Goal: Task Accomplishment & Management: Manage account settings

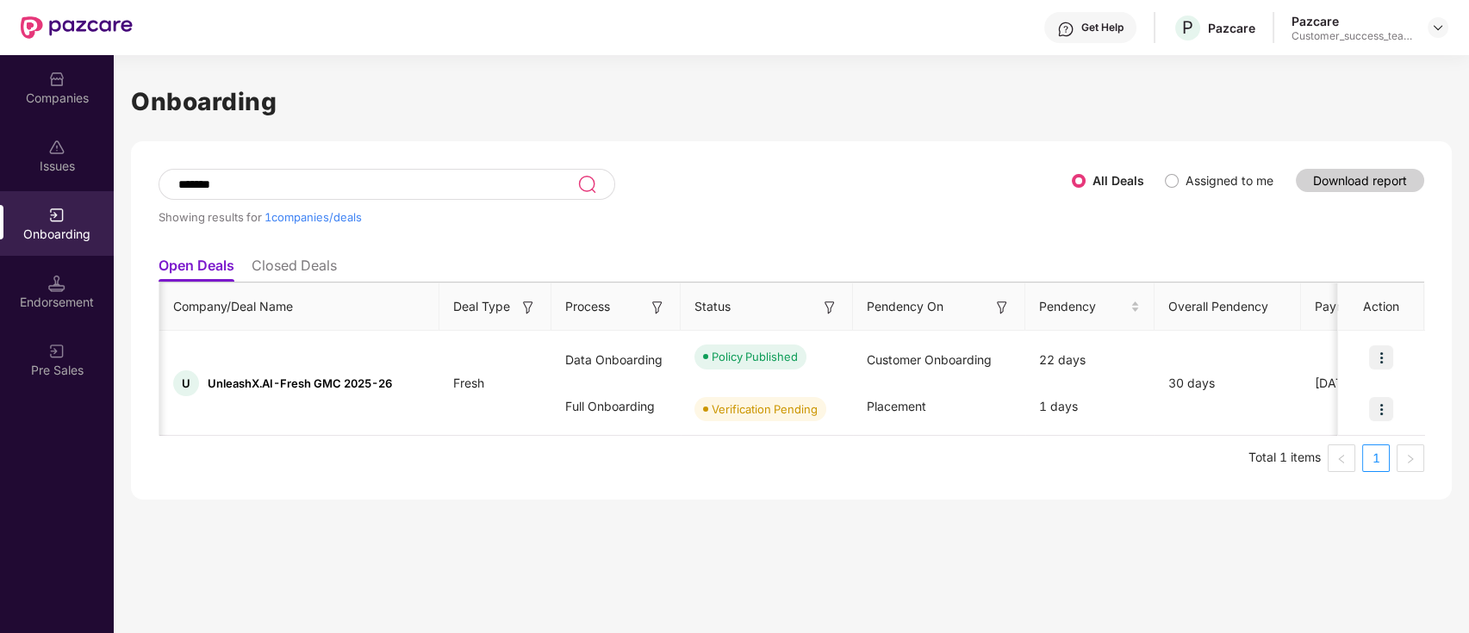
scroll to position [0, 965]
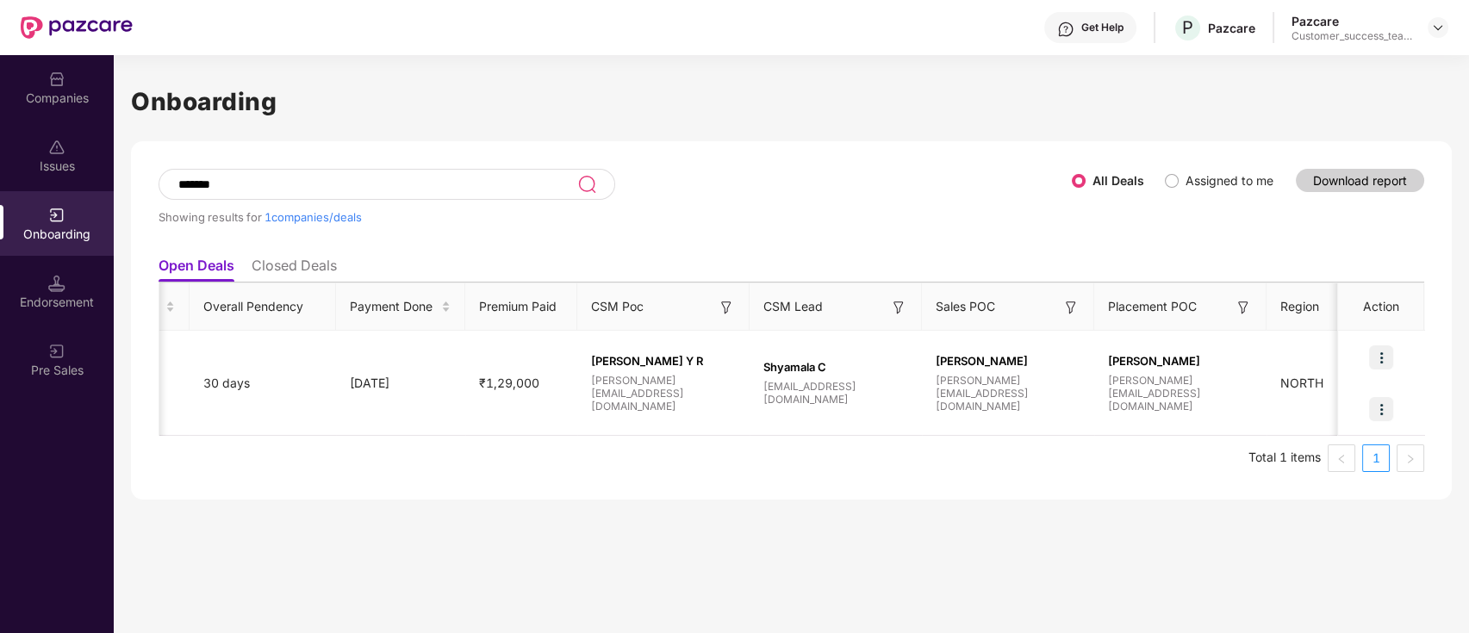
click at [275, 186] on input "*******" at bounding box center [377, 184] width 401 height 15
type input "*"
type input "******"
click at [177, 430] on td "1 days 1 days" at bounding box center [124, 383] width 129 height 105
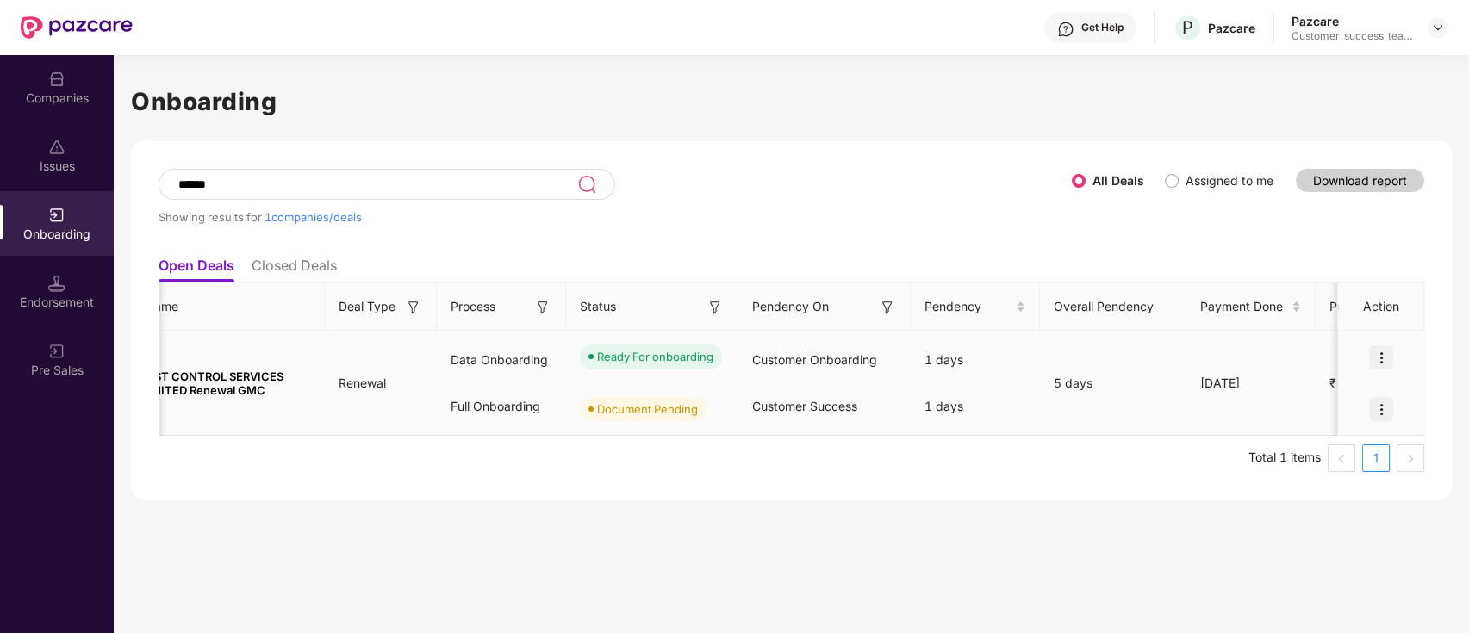
scroll to position [0, 0]
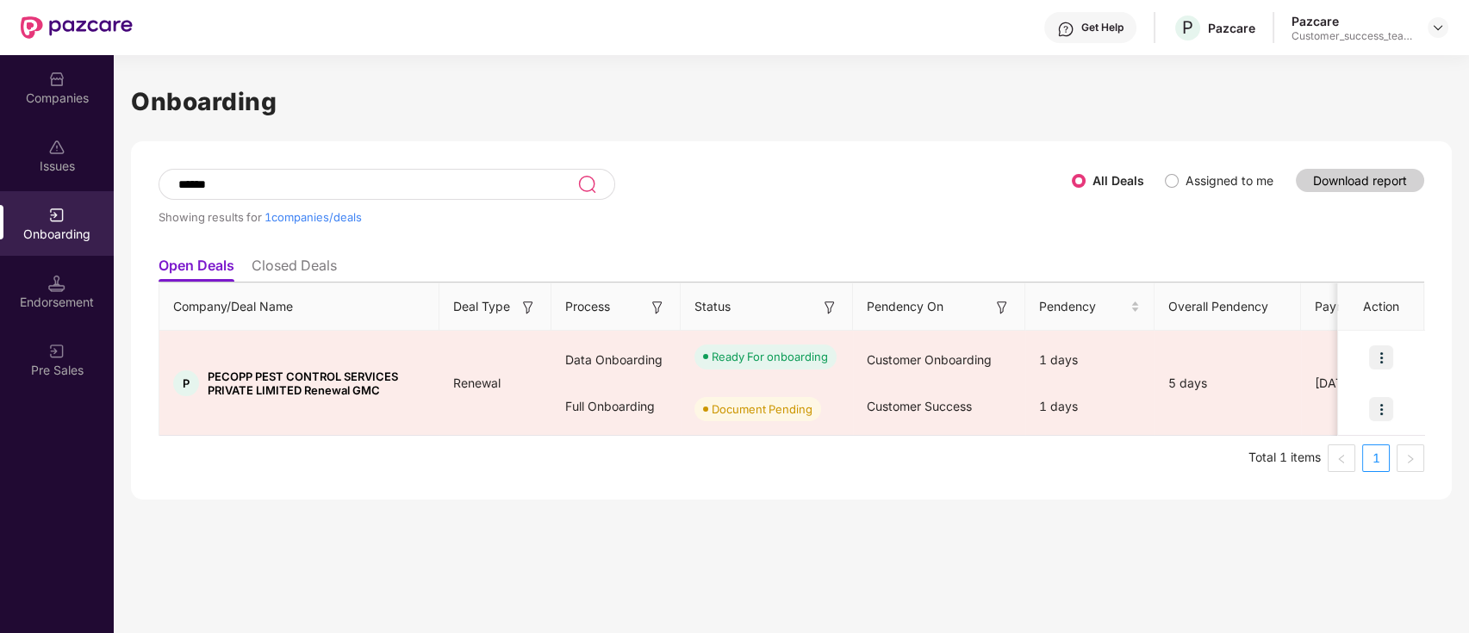
click at [25, 97] on div "Companies" at bounding box center [57, 98] width 114 height 17
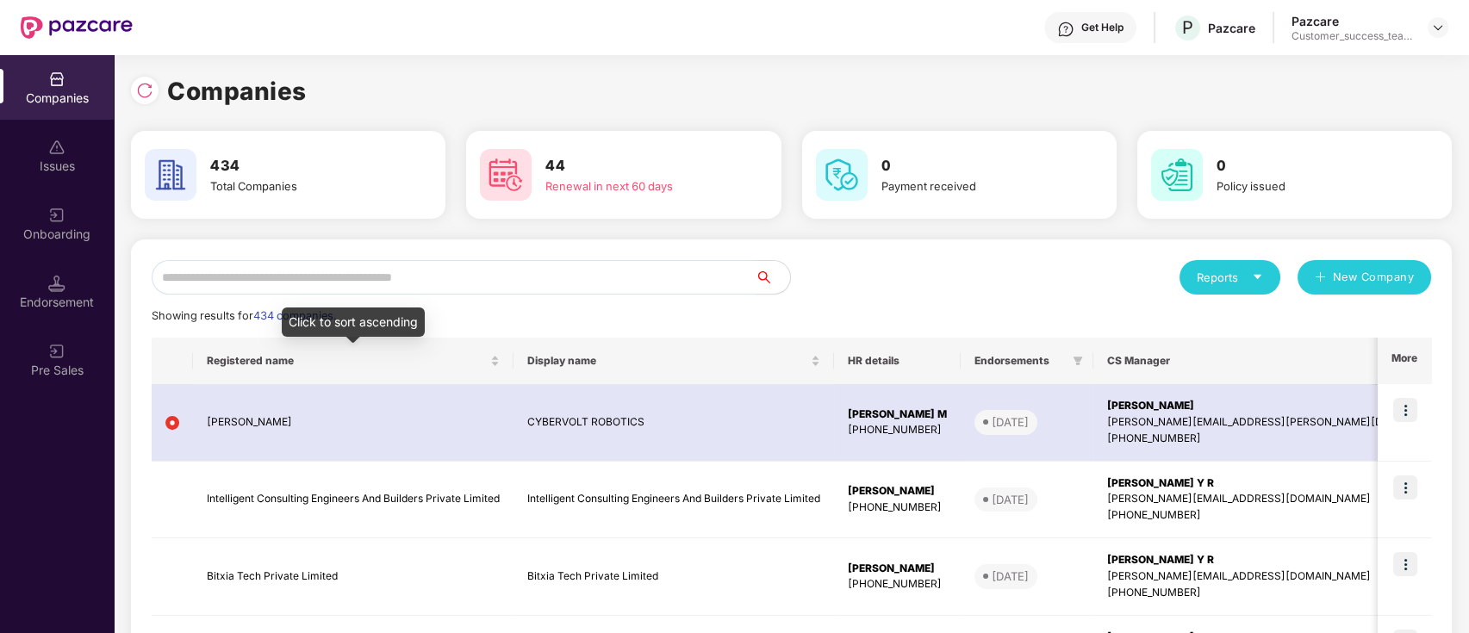
click at [321, 271] on input "text" at bounding box center [454, 277] width 604 height 34
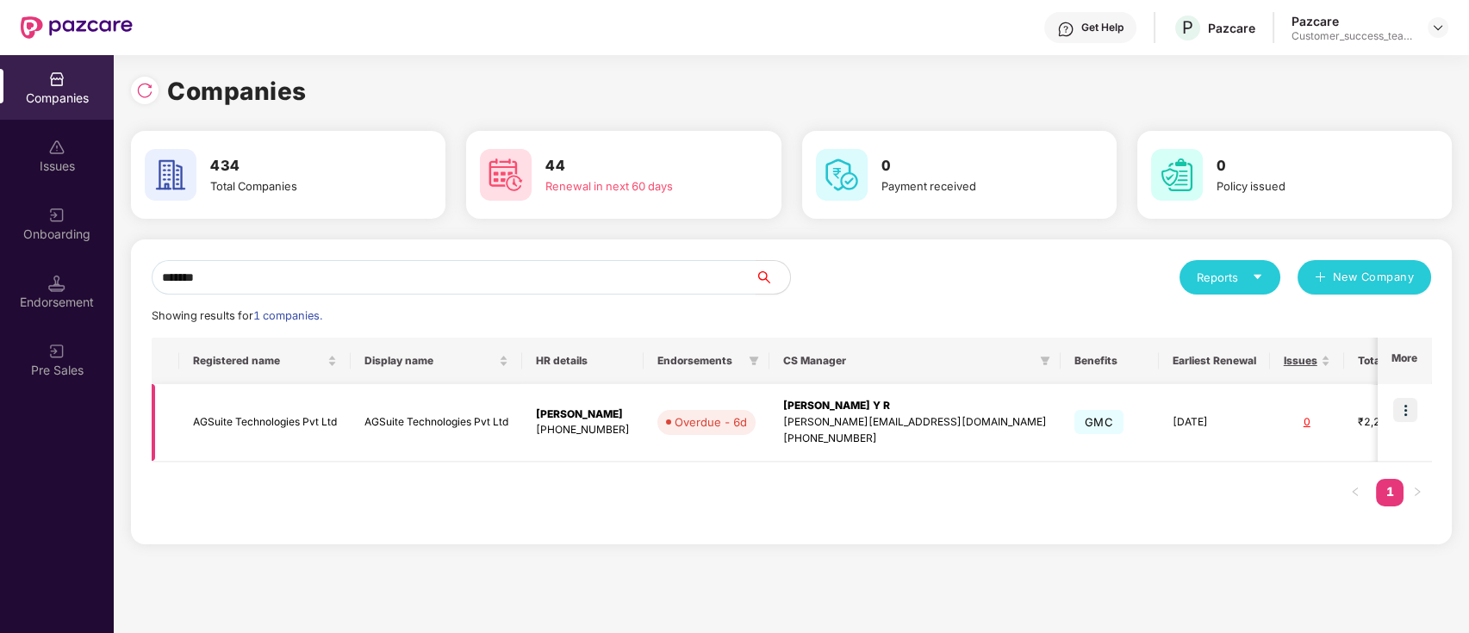
type input "*******"
click at [1408, 405] on img at bounding box center [1405, 410] width 24 height 24
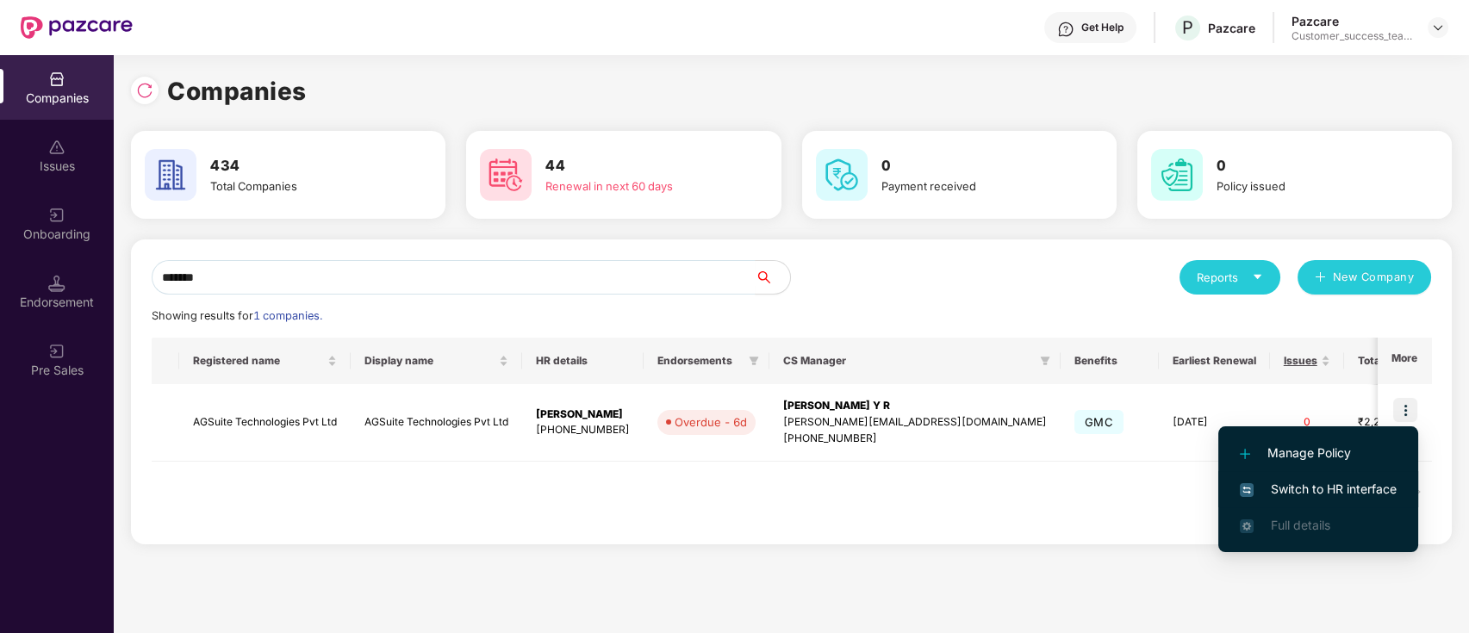
click at [1379, 479] on li "Switch to HR interface" at bounding box center [1318, 489] width 200 height 36
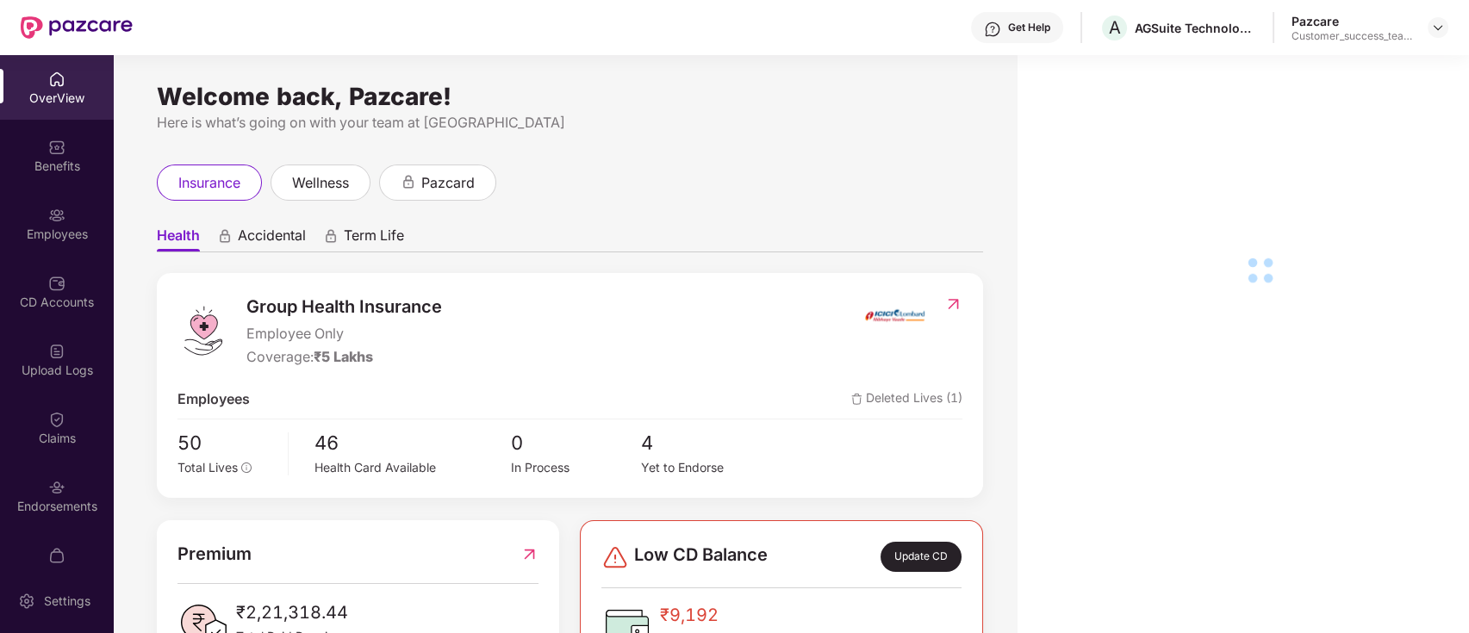
click at [69, 306] on div "CD Accounts" at bounding box center [57, 302] width 114 height 17
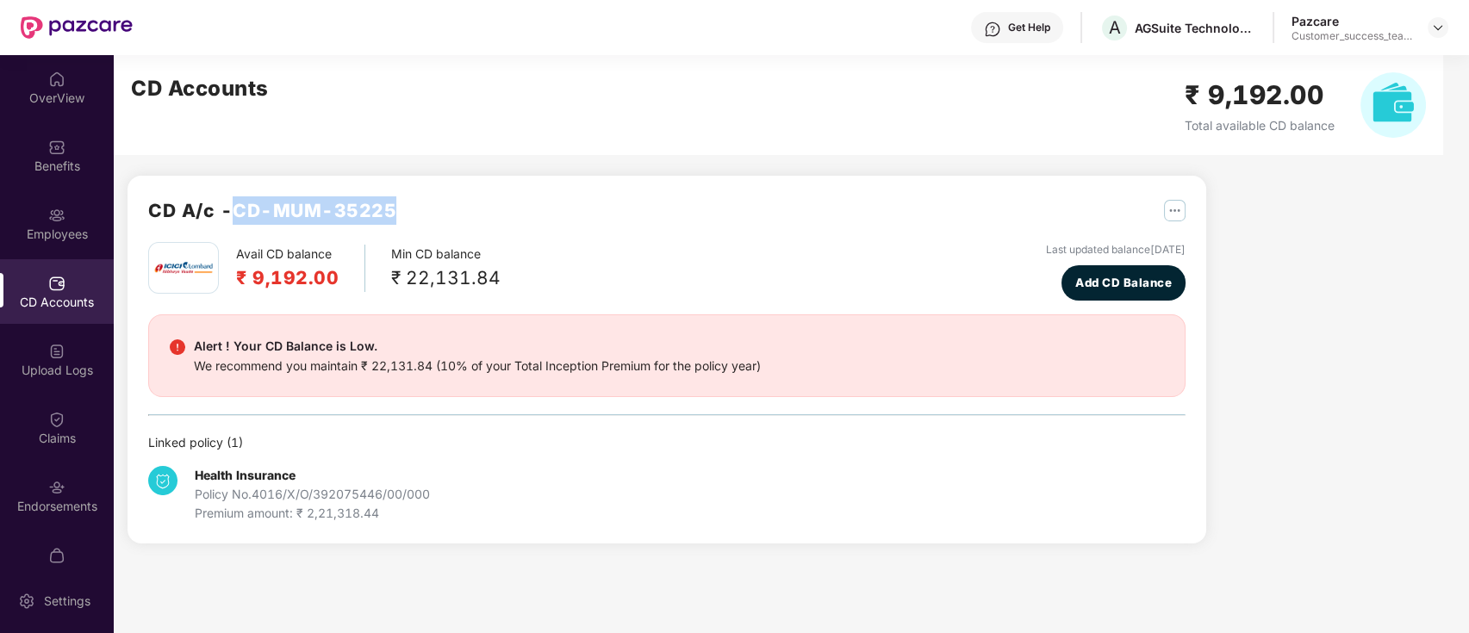
drag, startPoint x: 239, startPoint y: 212, endPoint x: 419, endPoint y: 216, distance: 180.1
click at [419, 216] on div "CD A/c - CD-MUM-35225" at bounding box center [666, 219] width 1037 height 46
copy h2 "CD-MUM-35225"
drag, startPoint x: 257, startPoint y: 490, endPoint x: 446, endPoint y: 487, distance: 189.6
click at [446, 487] on div "Health Insurance Policy No. 4016/X/O/392075446/00/000 Premium amount: ₹ 2,21,31…" at bounding box center [321, 494] width 346 height 57
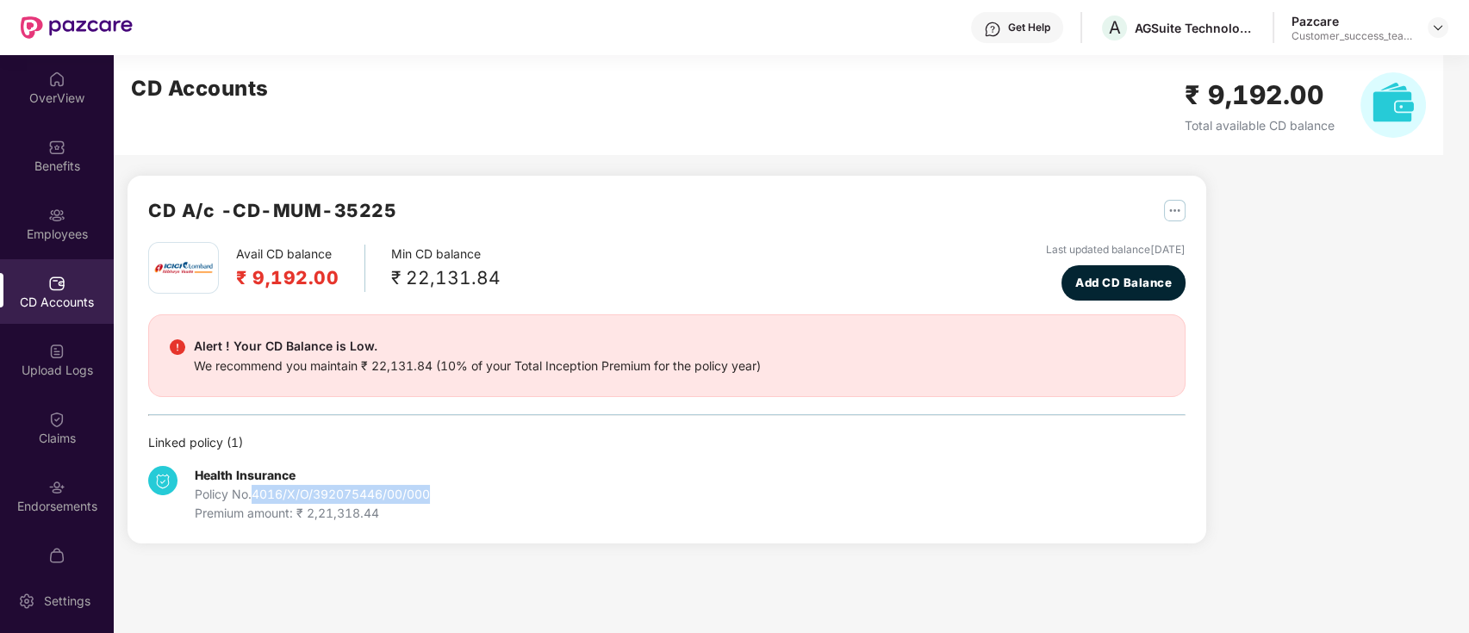
copy div "4016/X/O/392075446/00/000"
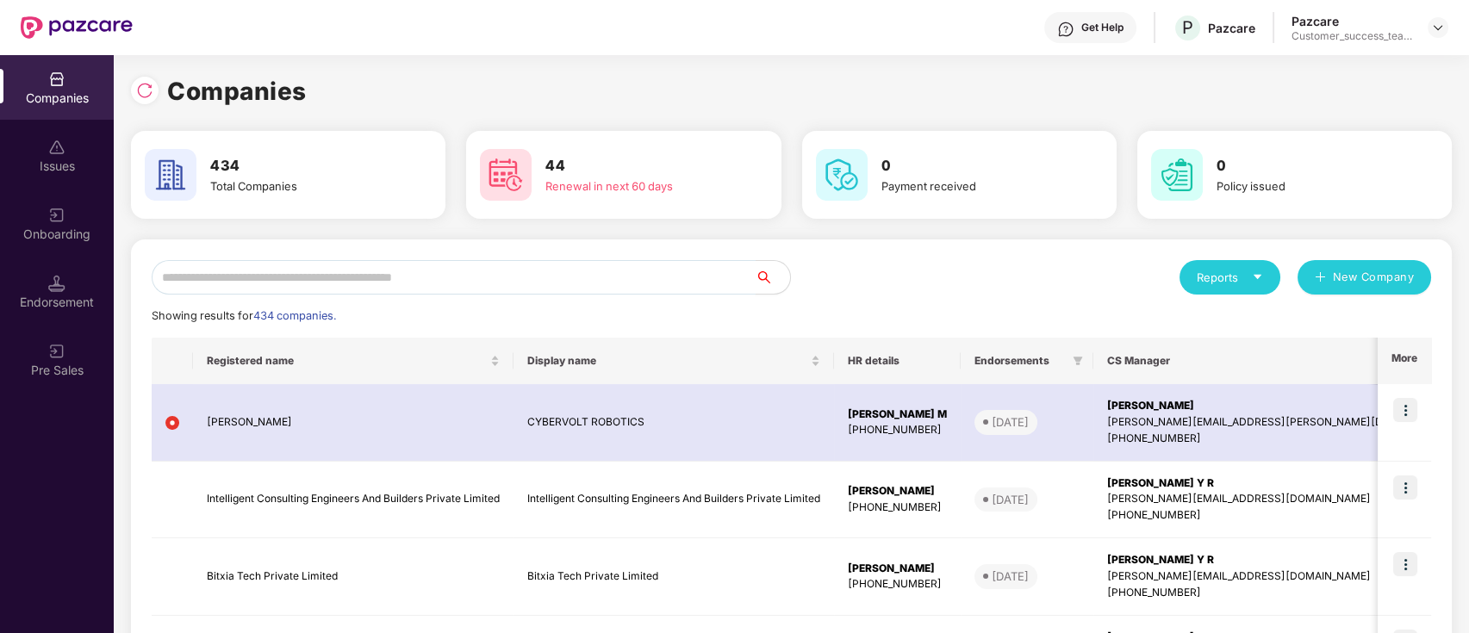
click at [476, 277] on input "text" at bounding box center [454, 277] width 604 height 34
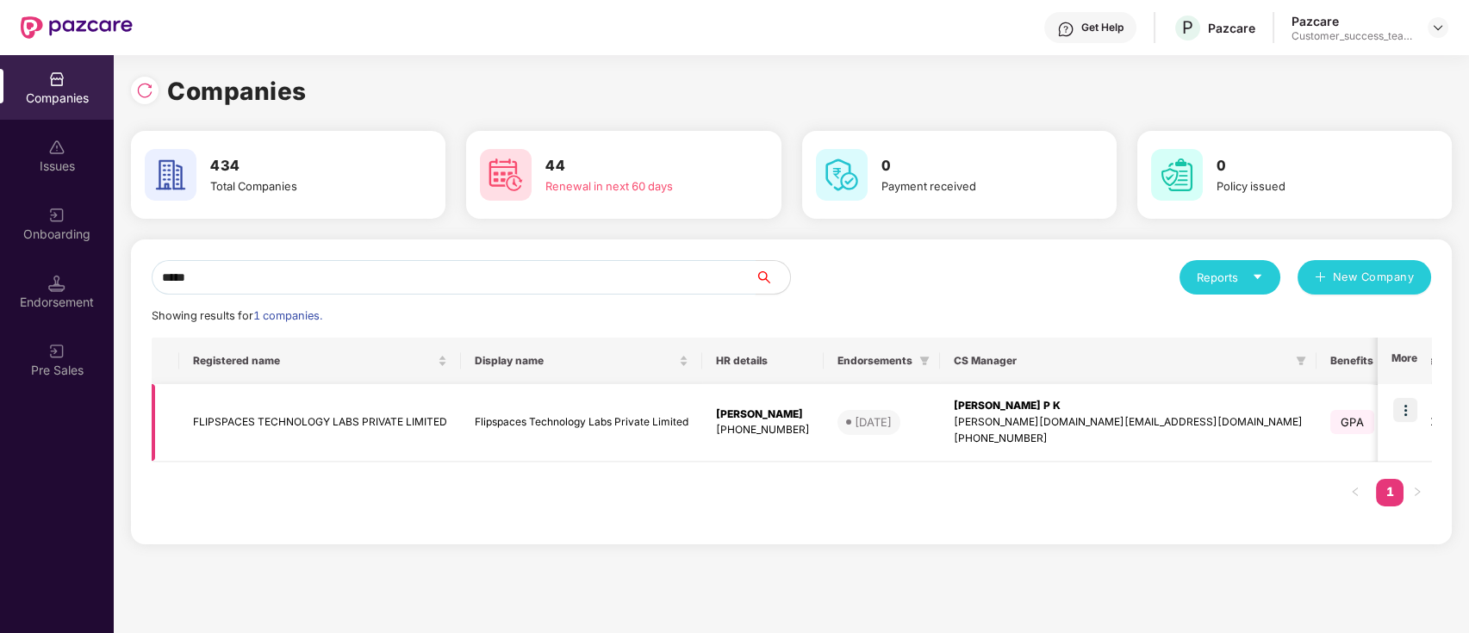
type input "*****"
click at [1411, 410] on img at bounding box center [1405, 410] width 24 height 24
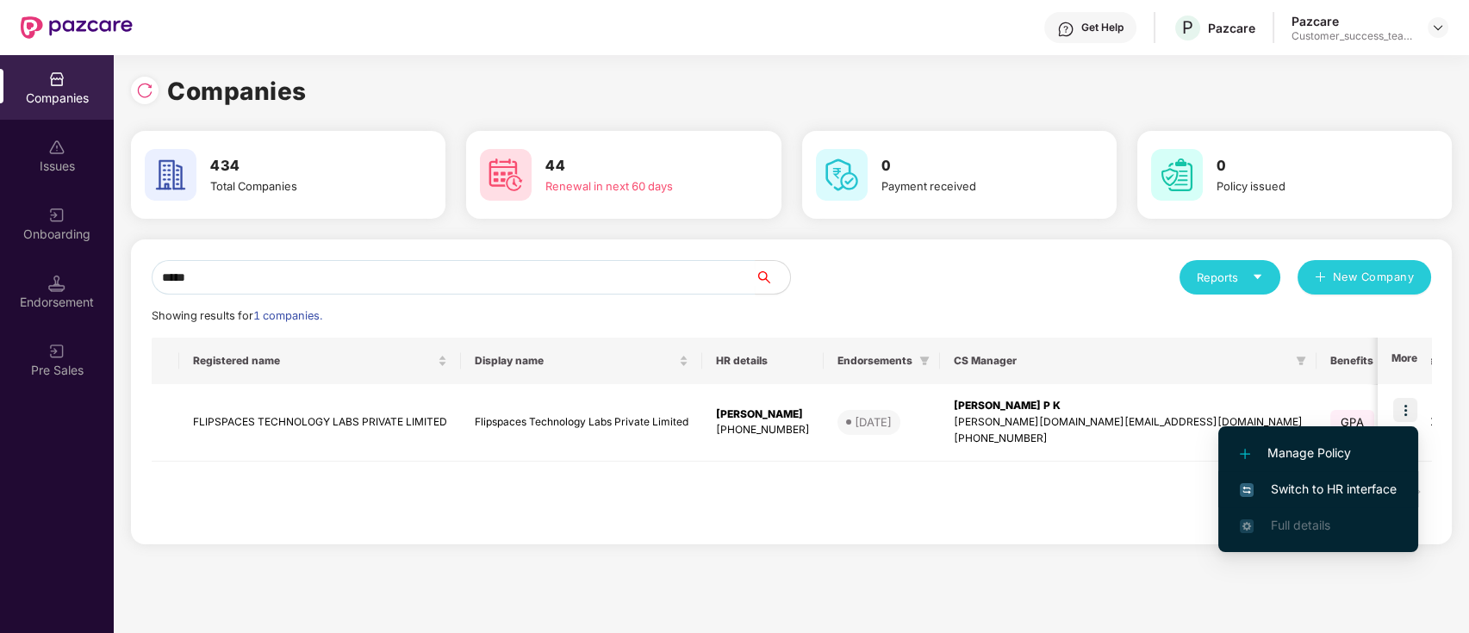
click at [1368, 485] on span "Switch to HR interface" at bounding box center [1318, 489] width 157 height 19
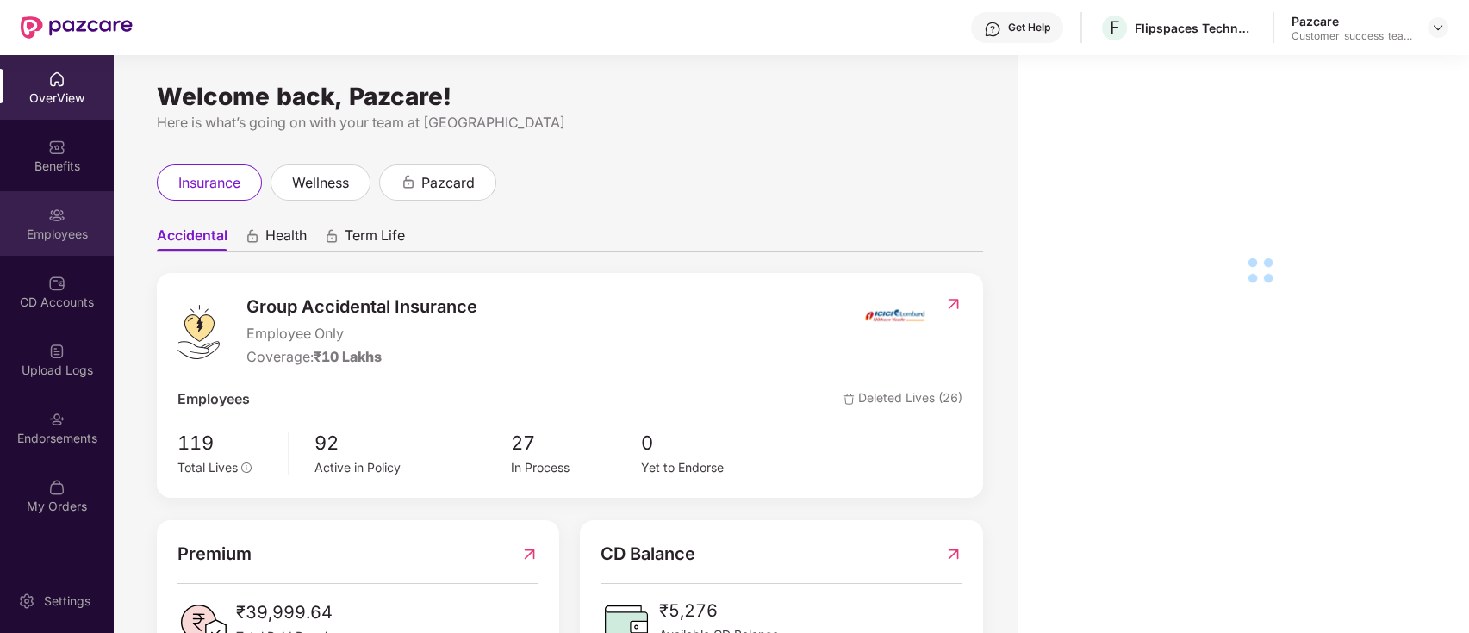
click at [26, 230] on div "Employees" at bounding box center [57, 234] width 114 height 17
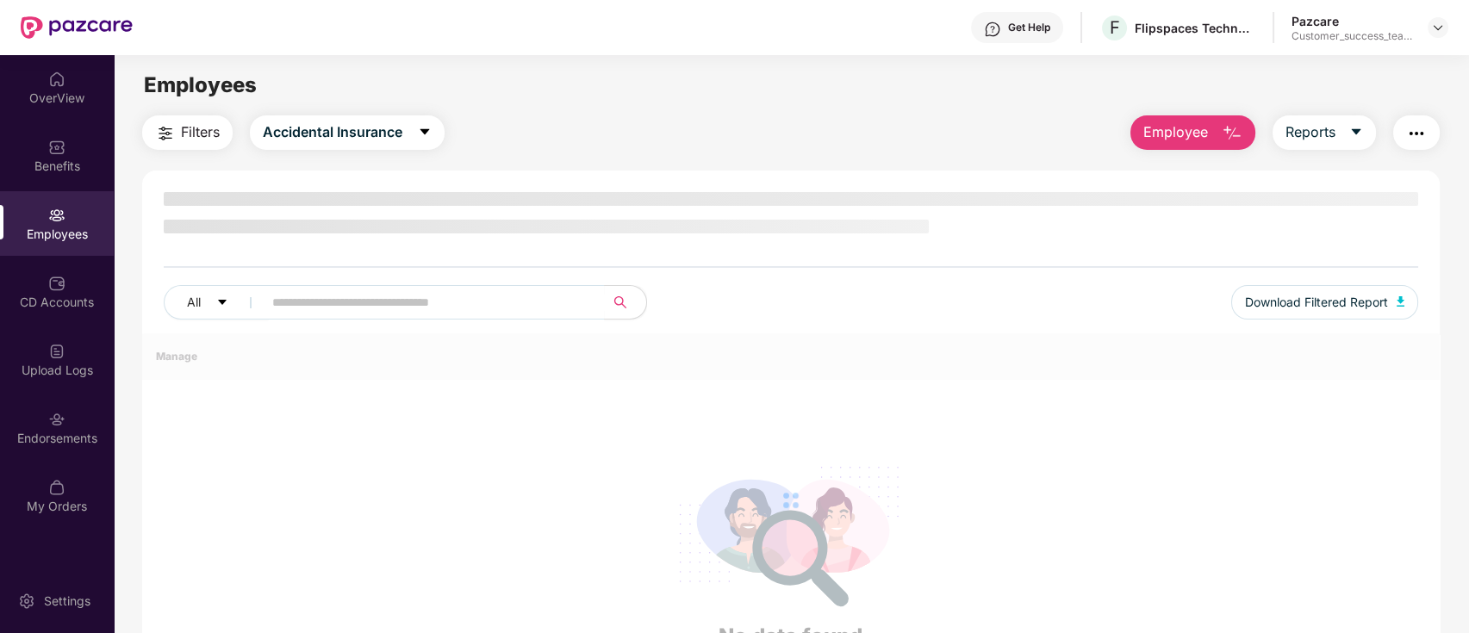
click at [48, 230] on div "Employees" at bounding box center [57, 234] width 114 height 17
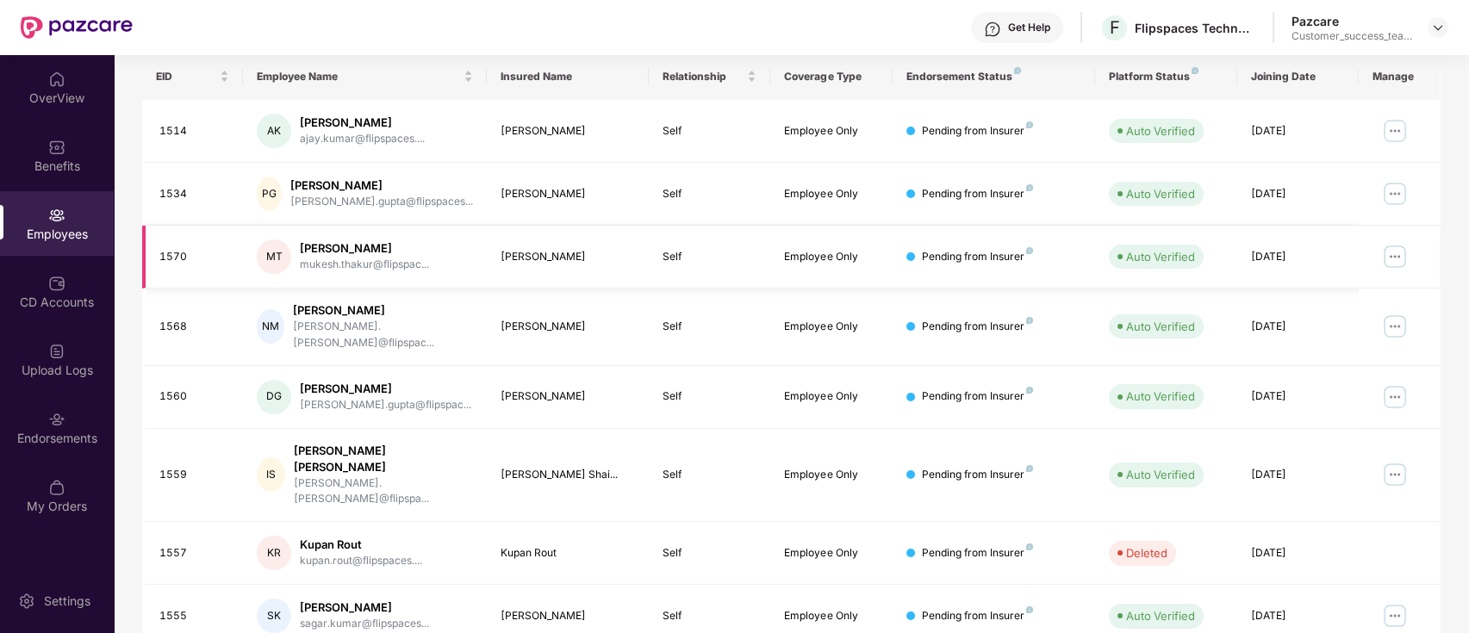
scroll to position [424, 0]
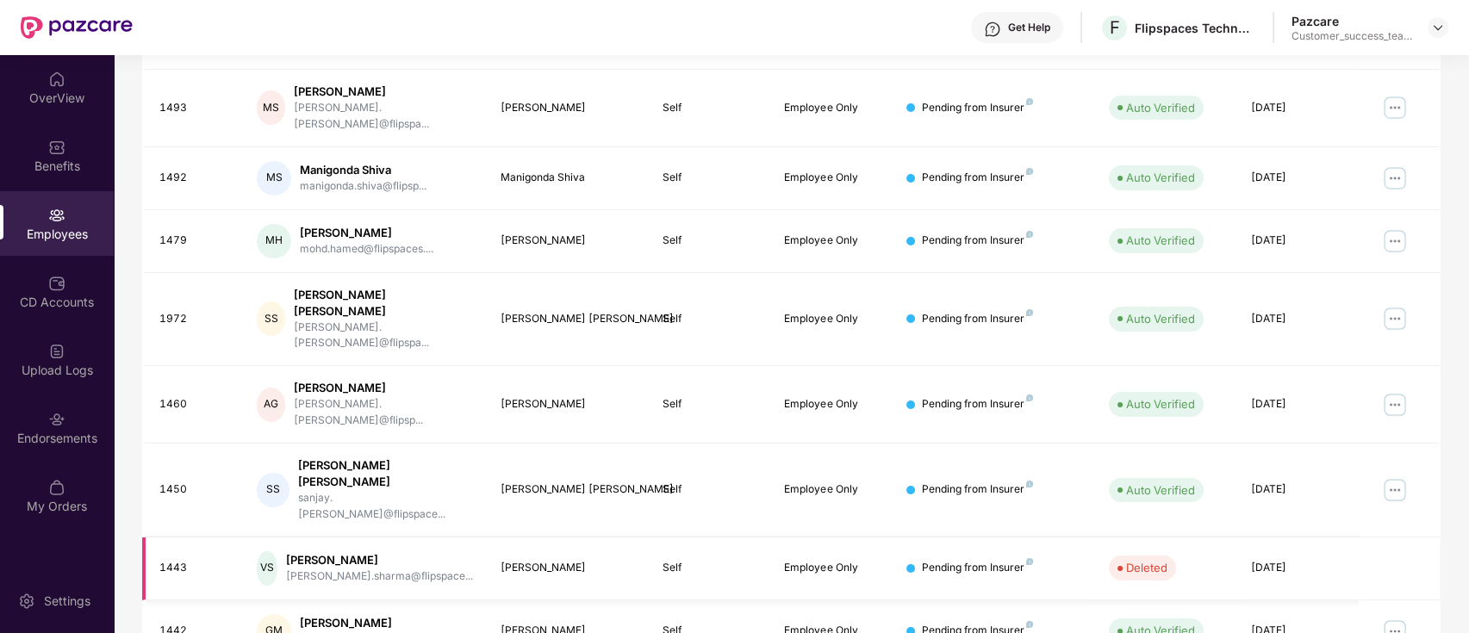
scroll to position [0, 0]
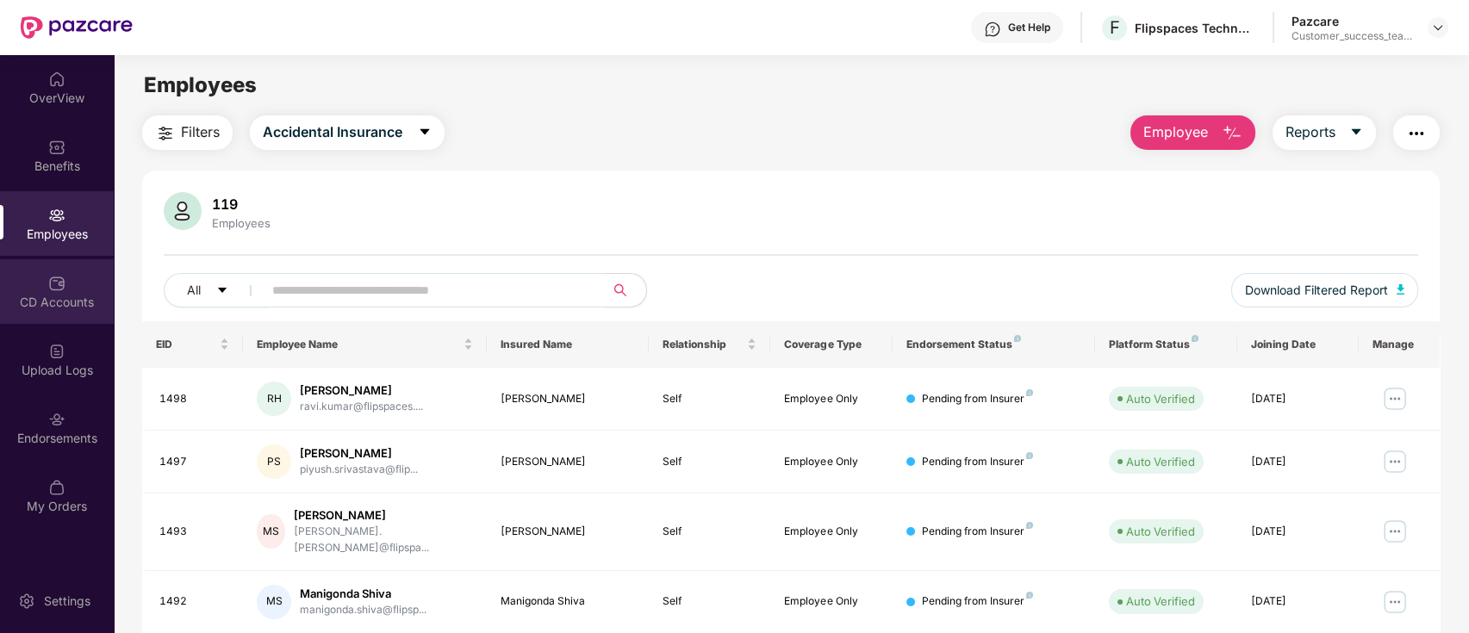
click at [55, 294] on div "CD Accounts" at bounding box center [57, 302] width 114 height 17
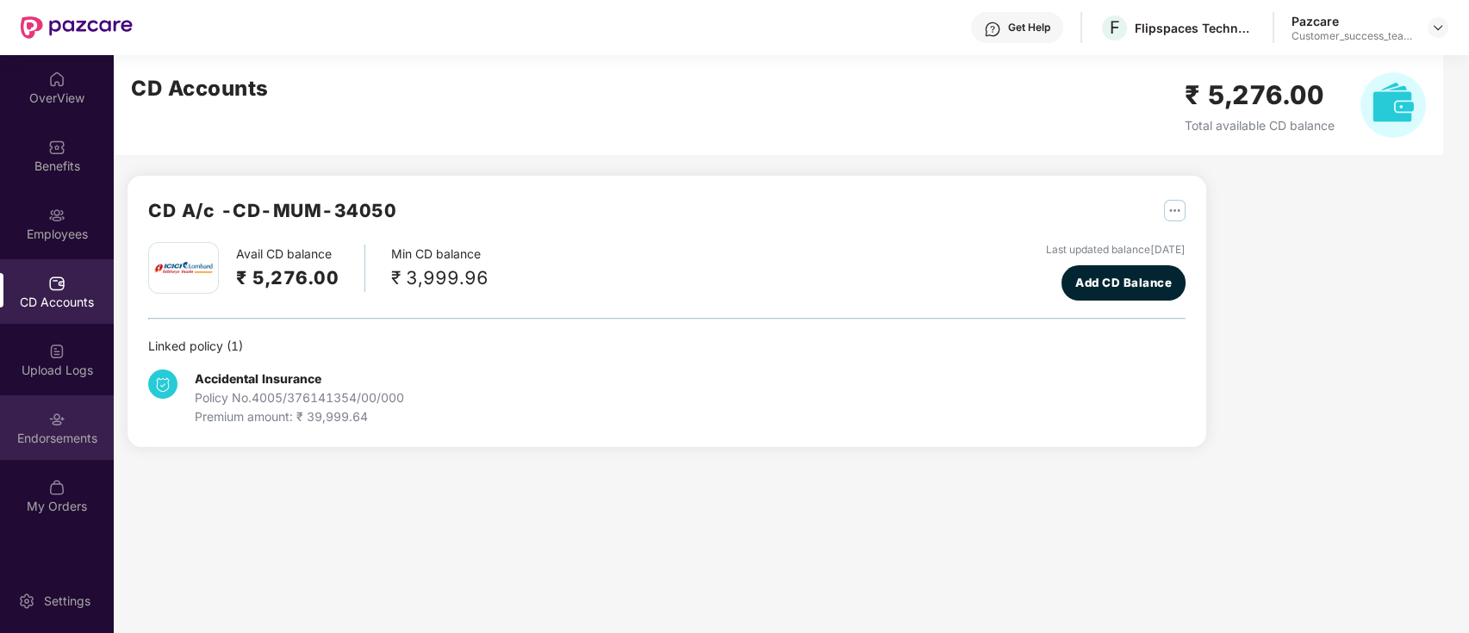
click at [65, 413] on img at bounding box center [56, 419] width 17 height 17
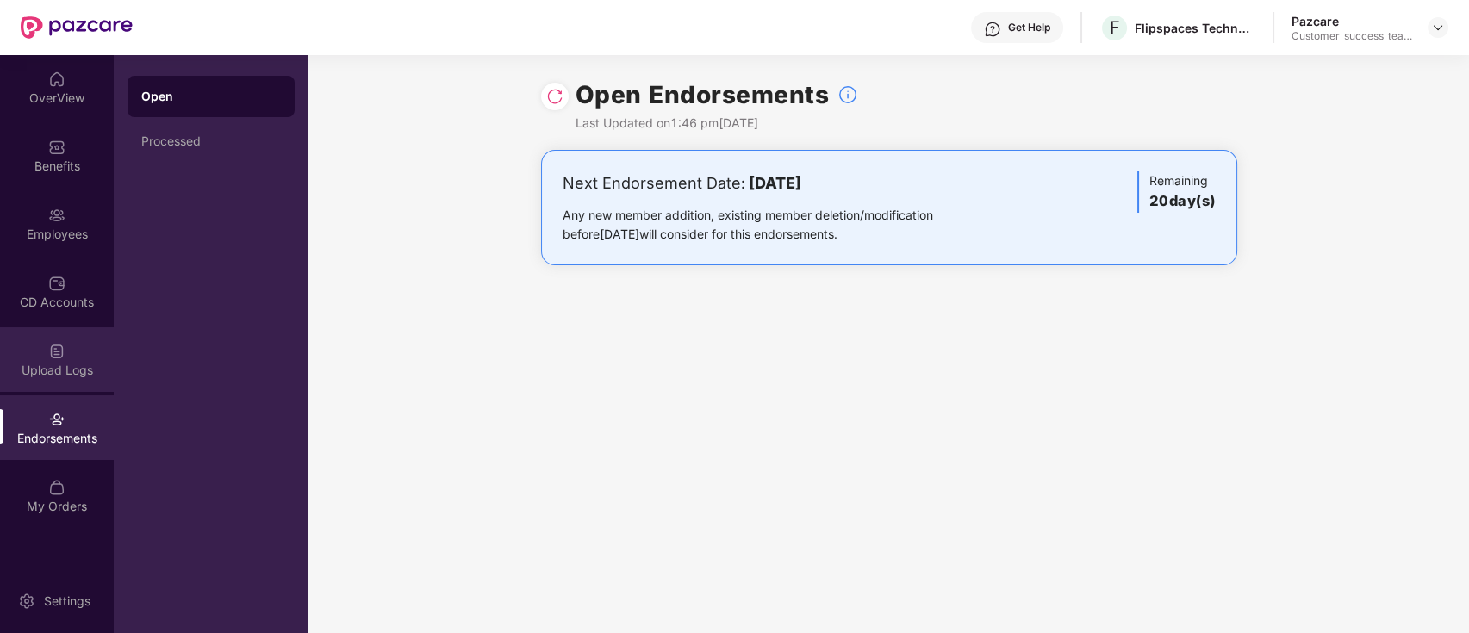
click at [53, 335] on div "Upload Logs" at bounding box center [57, 359] width 114 height 65
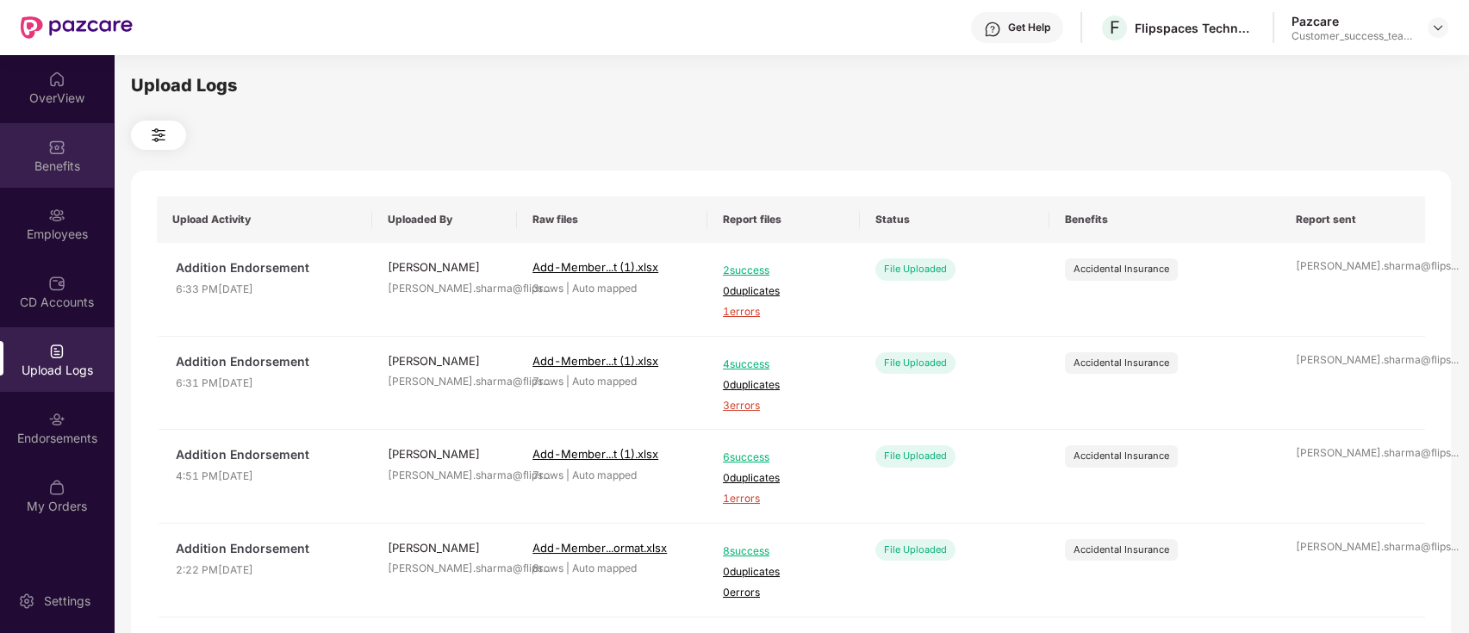
click at [50, 129] on div "Benefits" at bounding box center [57, 155] width 114 height 65
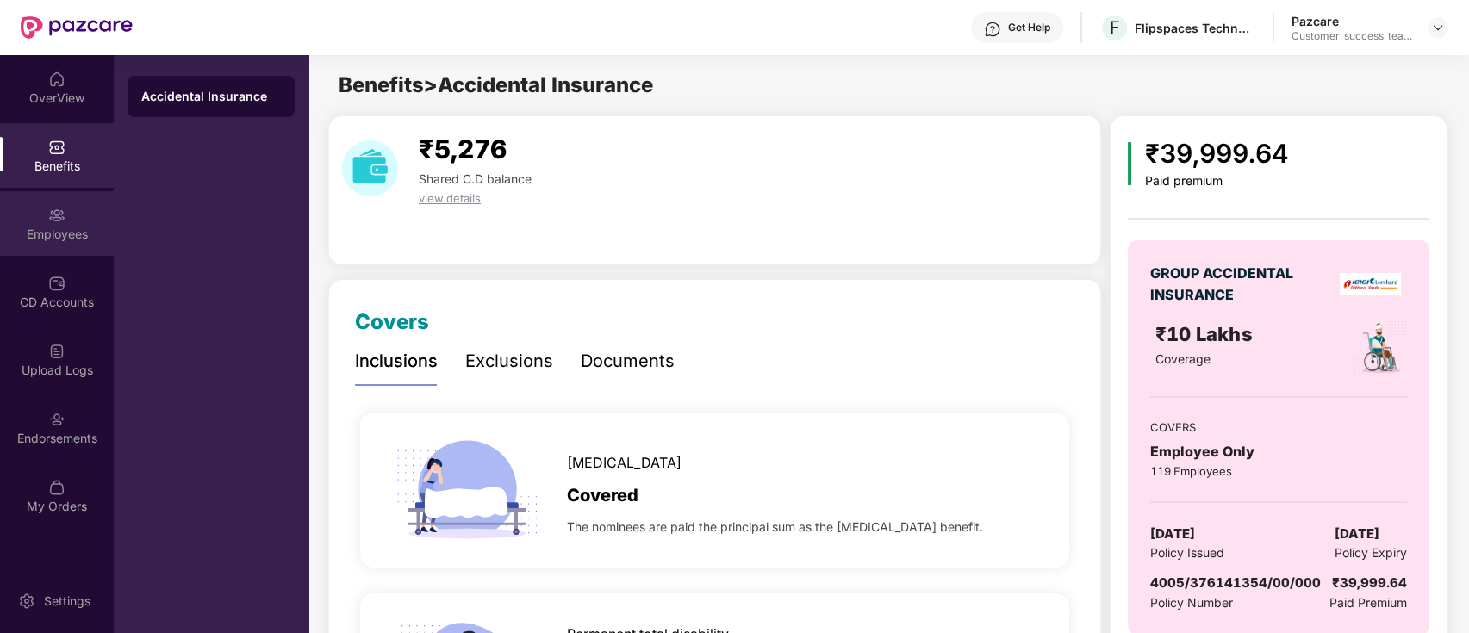
click at [88, 221] on div "Employees" at bounding box center [57, 223] width 114 height 65
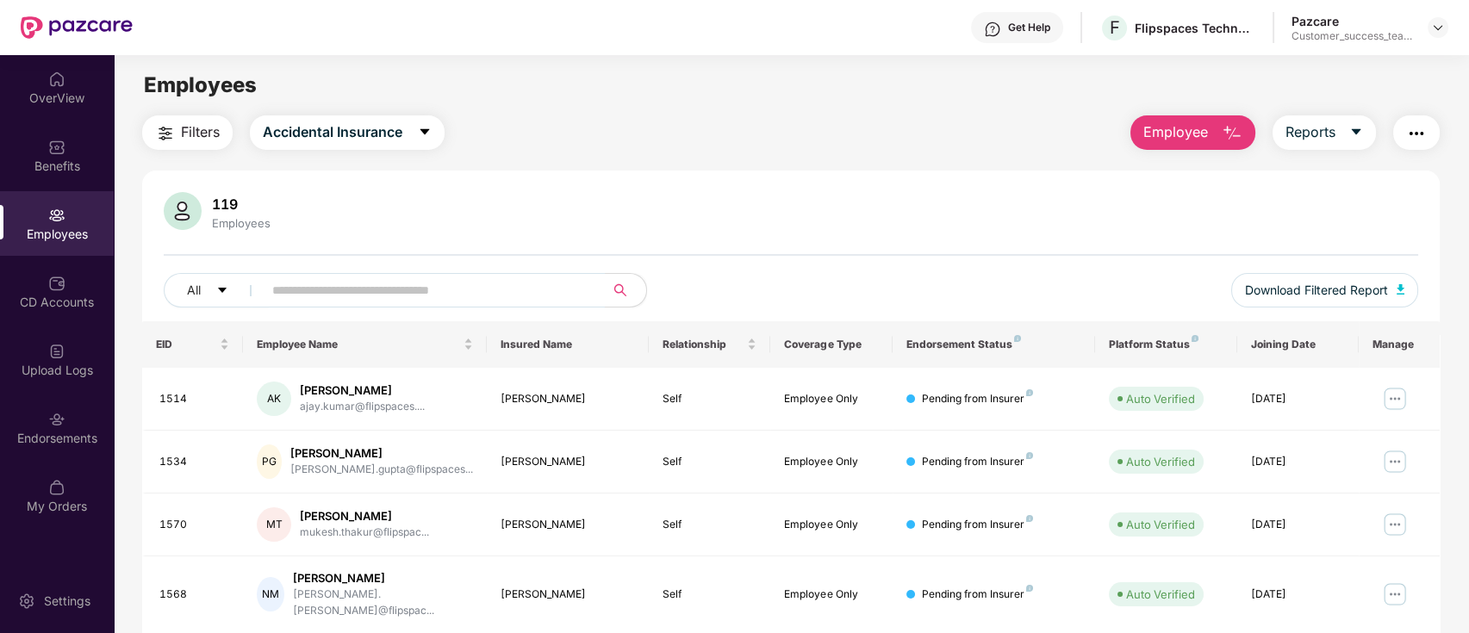
click at [427, 280] on input "text" at bounding box center [426, 290] width 309 height 26
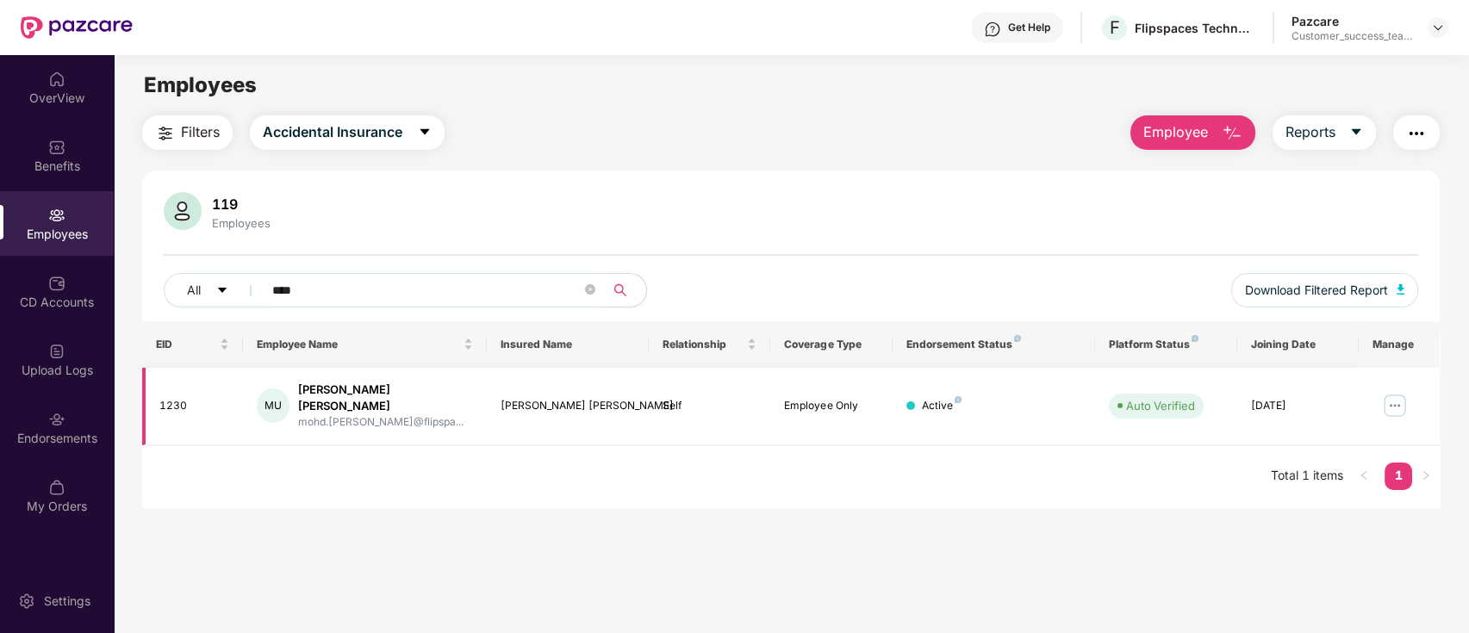
type input "****"
click at [1397, 392] on img at bounding box center [1395, 406] width 28 height 28
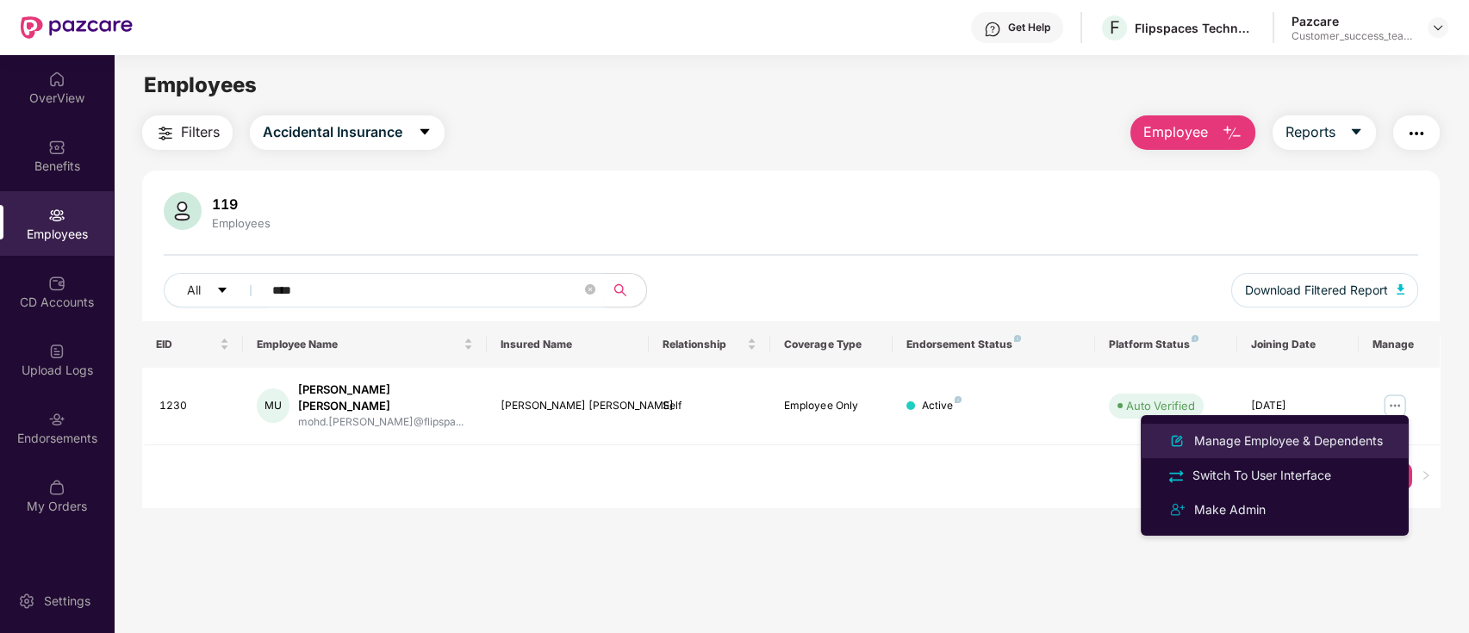
click at [1358, 444] on div "Manage Employee & Dependents" at bounding box center [1289, 441] width 196 height 19
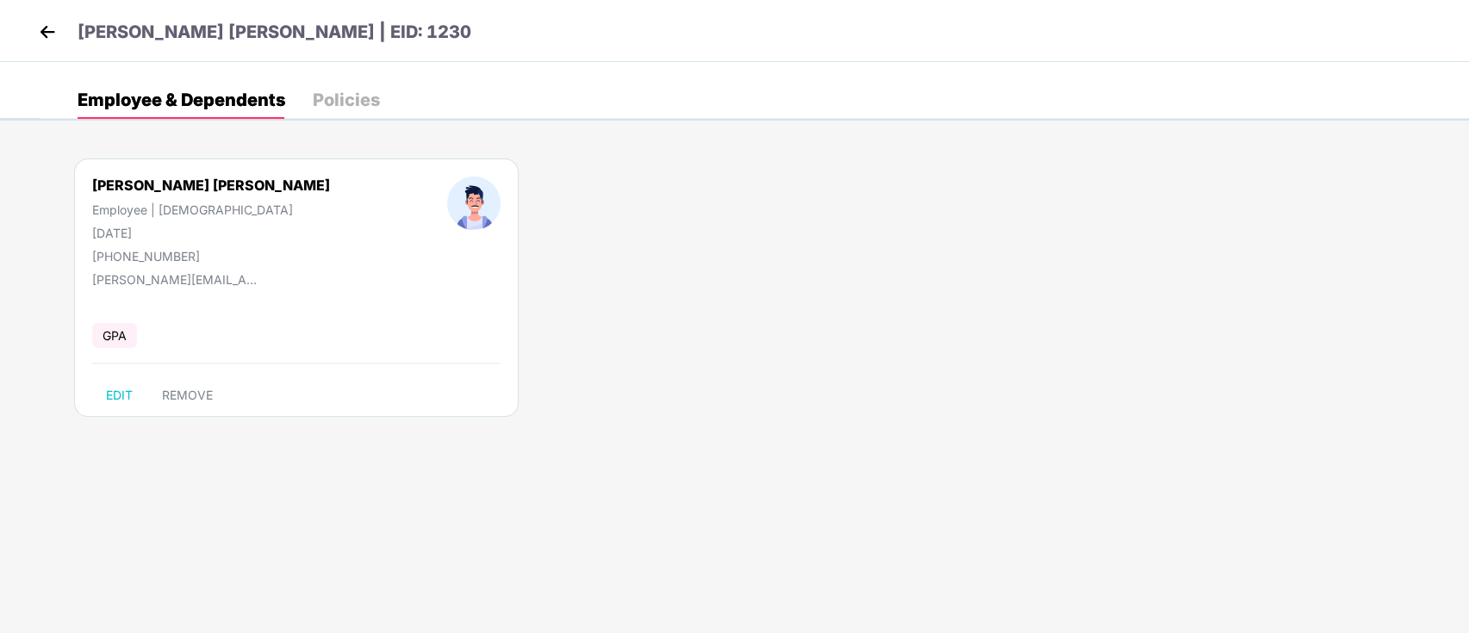
click at [40, 31] on img at bounding box center [47, 32] width 26 height 26
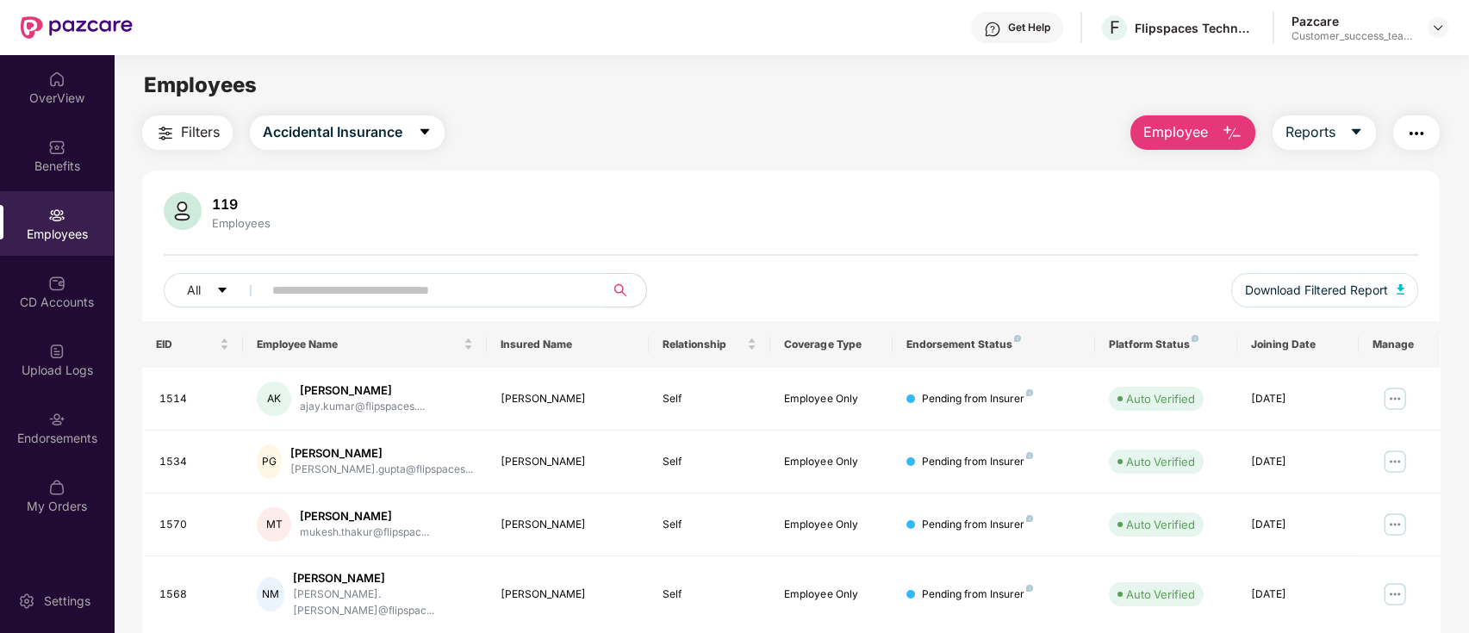
click at [513, 295] on input "text" at bounding box center [426, 290] width 309 height 26
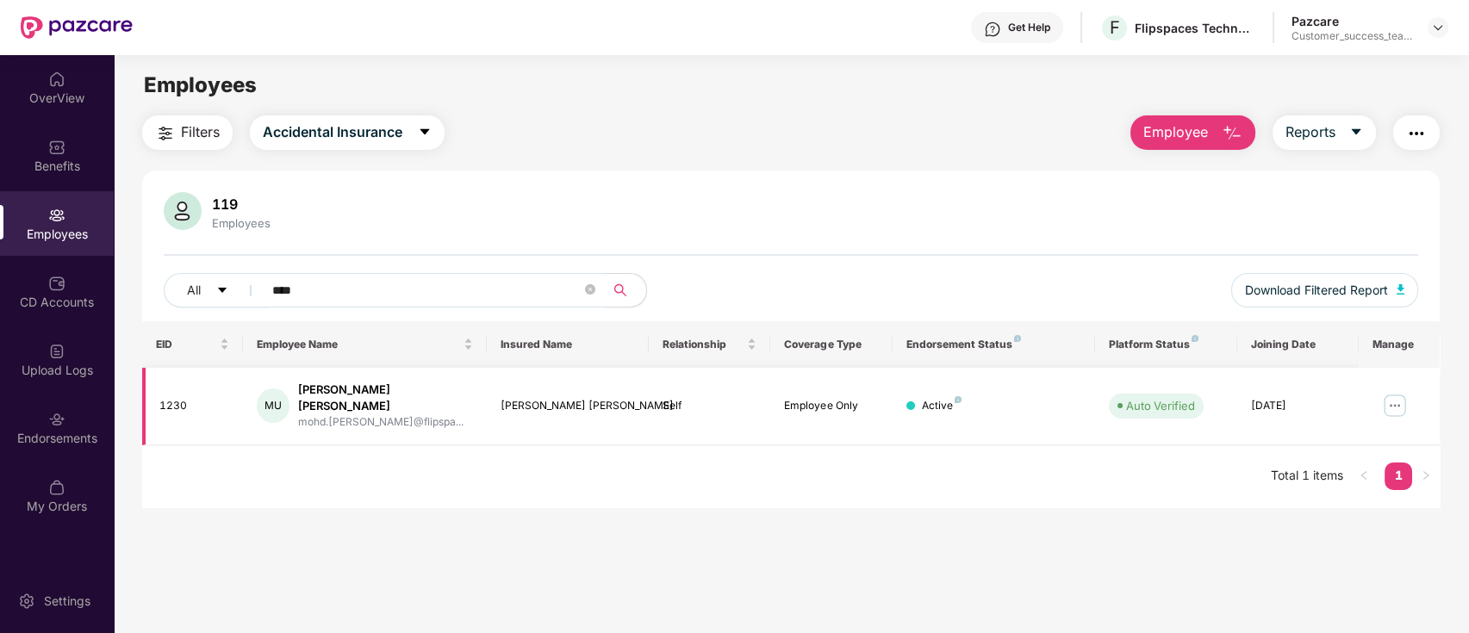
type input "****"
click at [1402, 396] on img at bounding box center [1395, 406] width 28 height 28
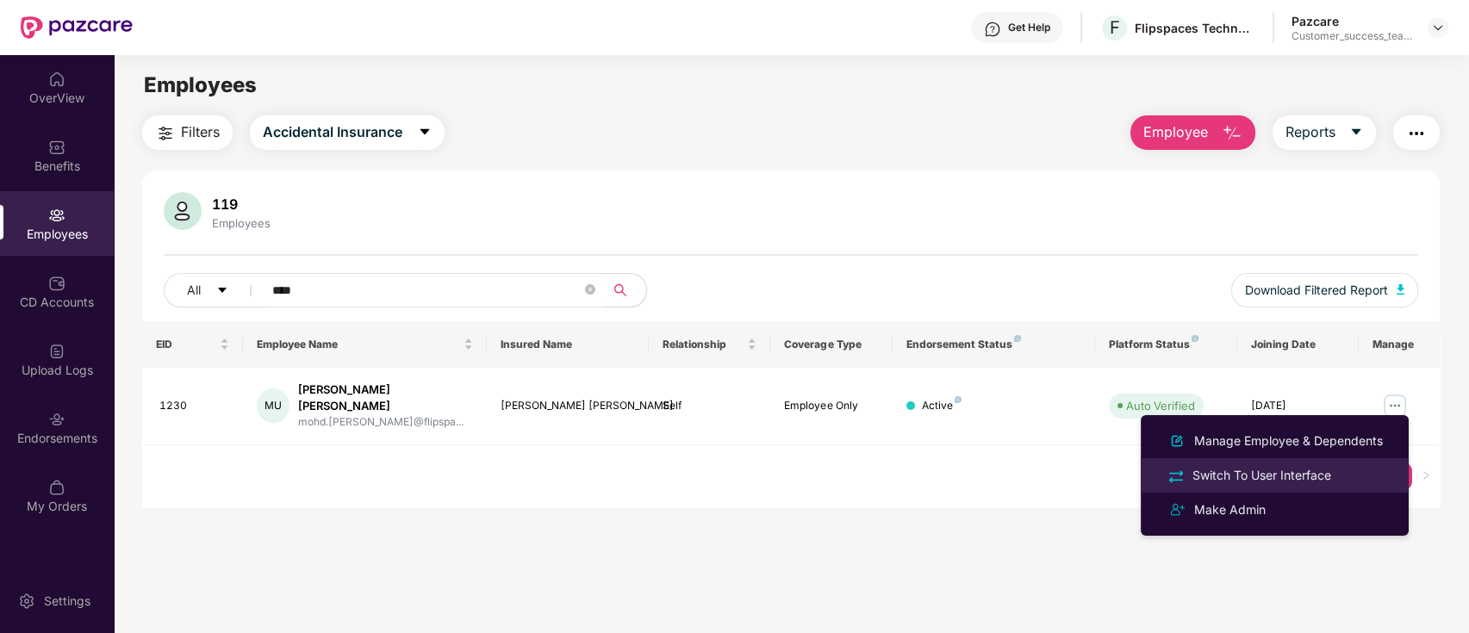
click at [1326, 468] on div "Switch To User Interface" at bounding box center [1262, 475] width 146 height 19
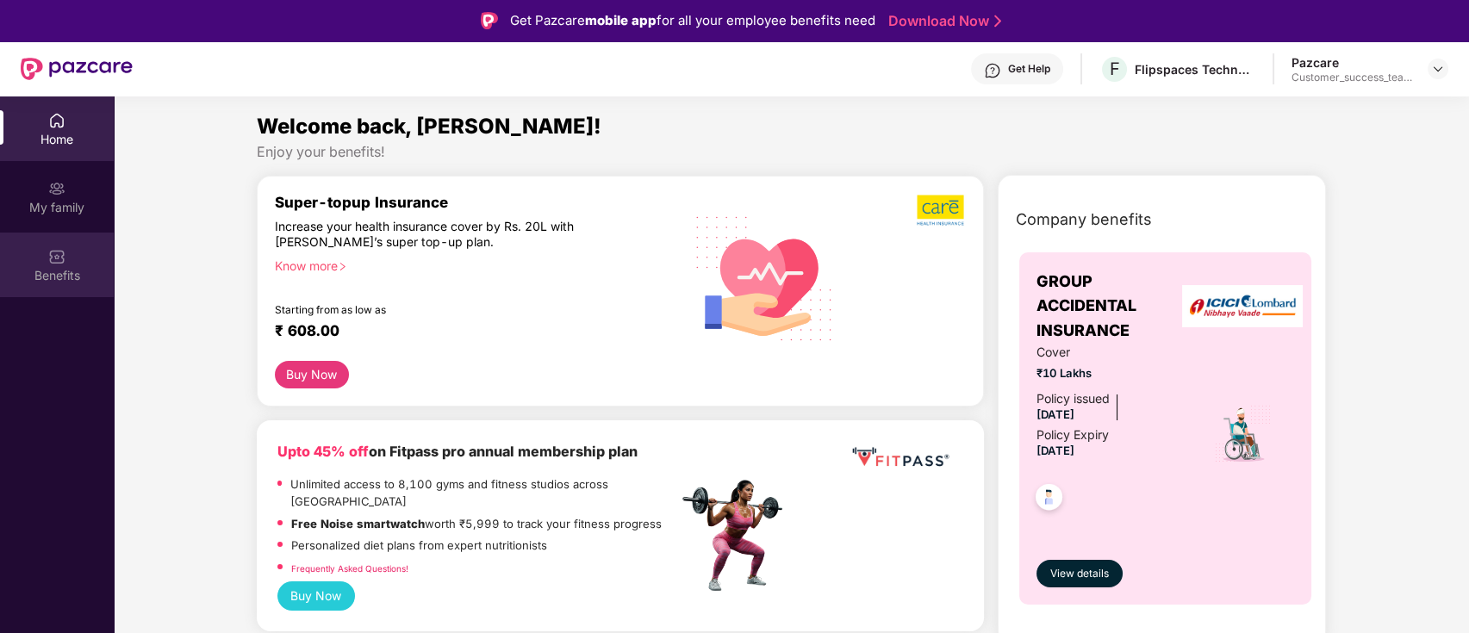
click at [72, 246] on div "Benefits" at bounding box center [57, 265] width 114 height 65
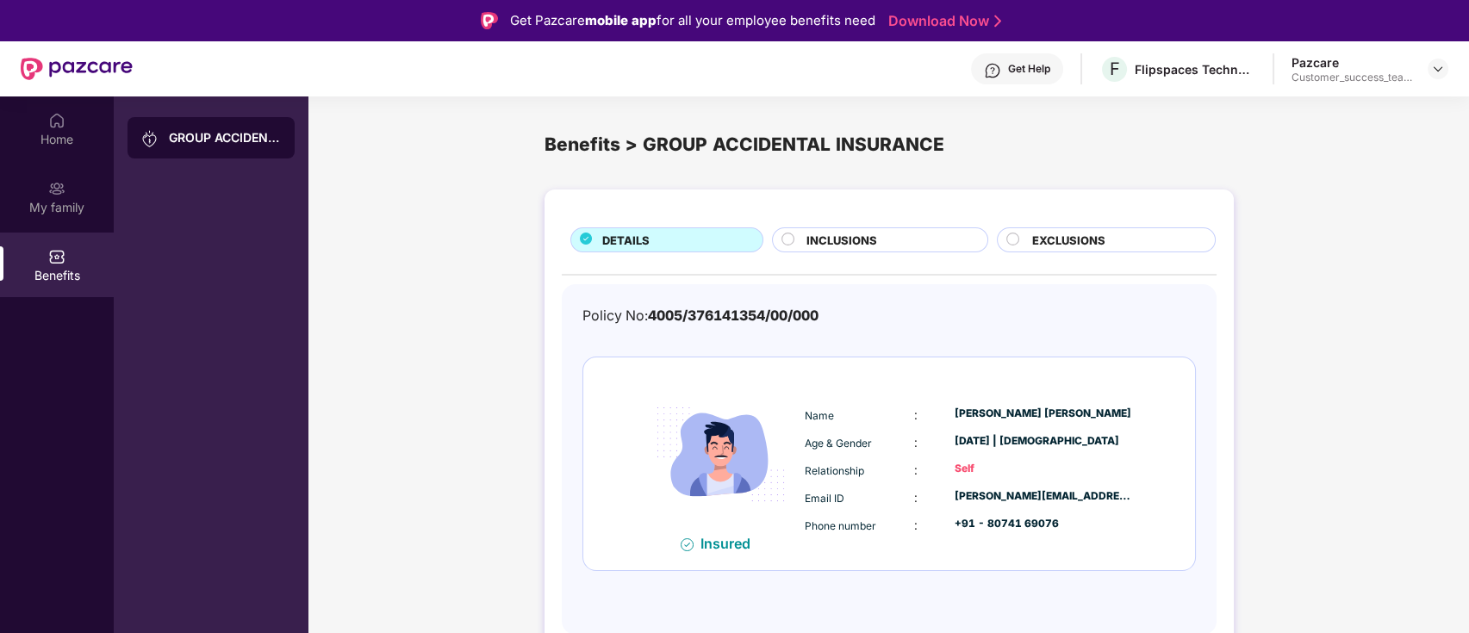
click at [793, 240] on circle at bounding box center [788, 240] width 12 height 12
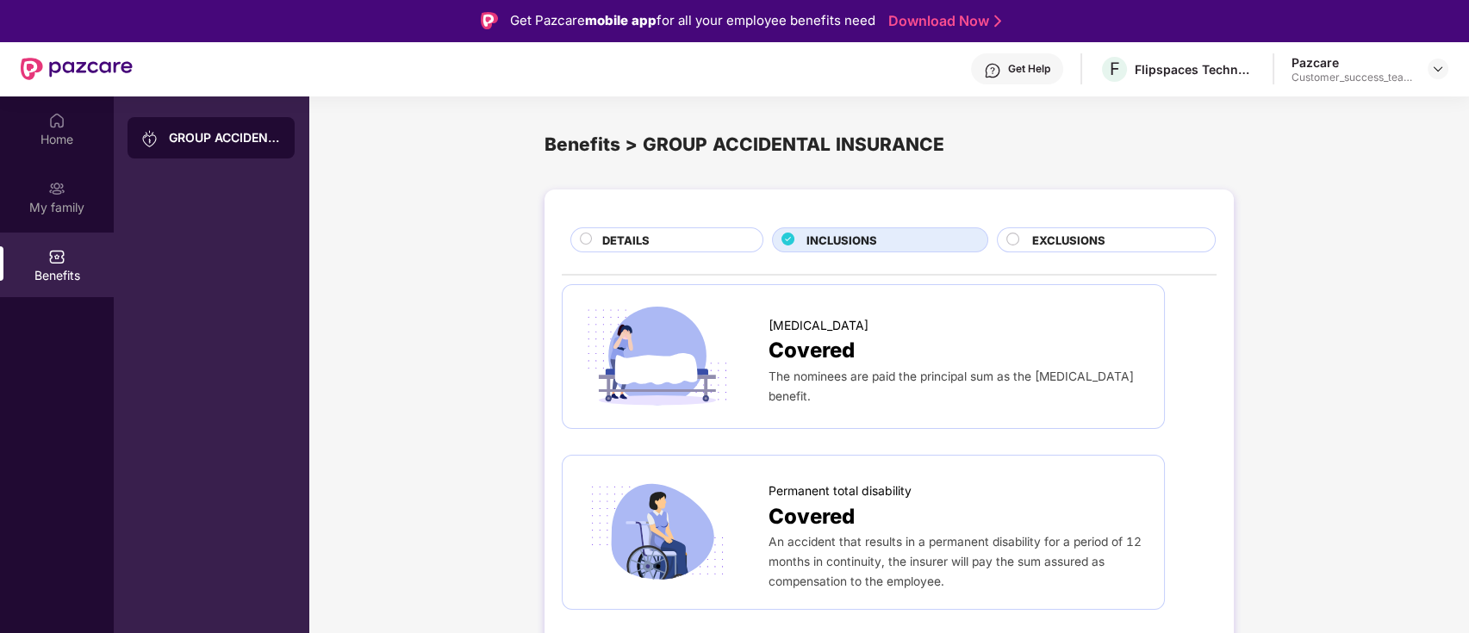
click at [1016, 235] on circle at bounding box center [1013, 240] width 12 height 12
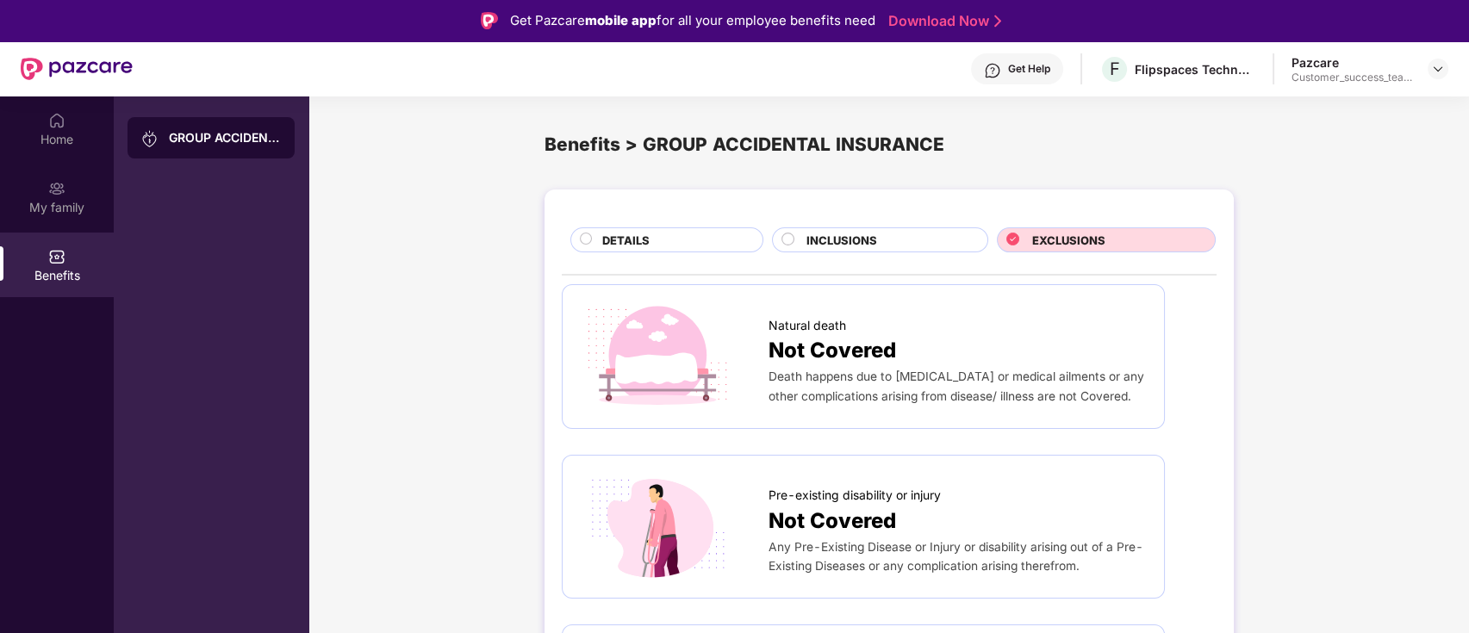
click at [790, 241] on circle at bounding box center [788, 240] width 12 height 12
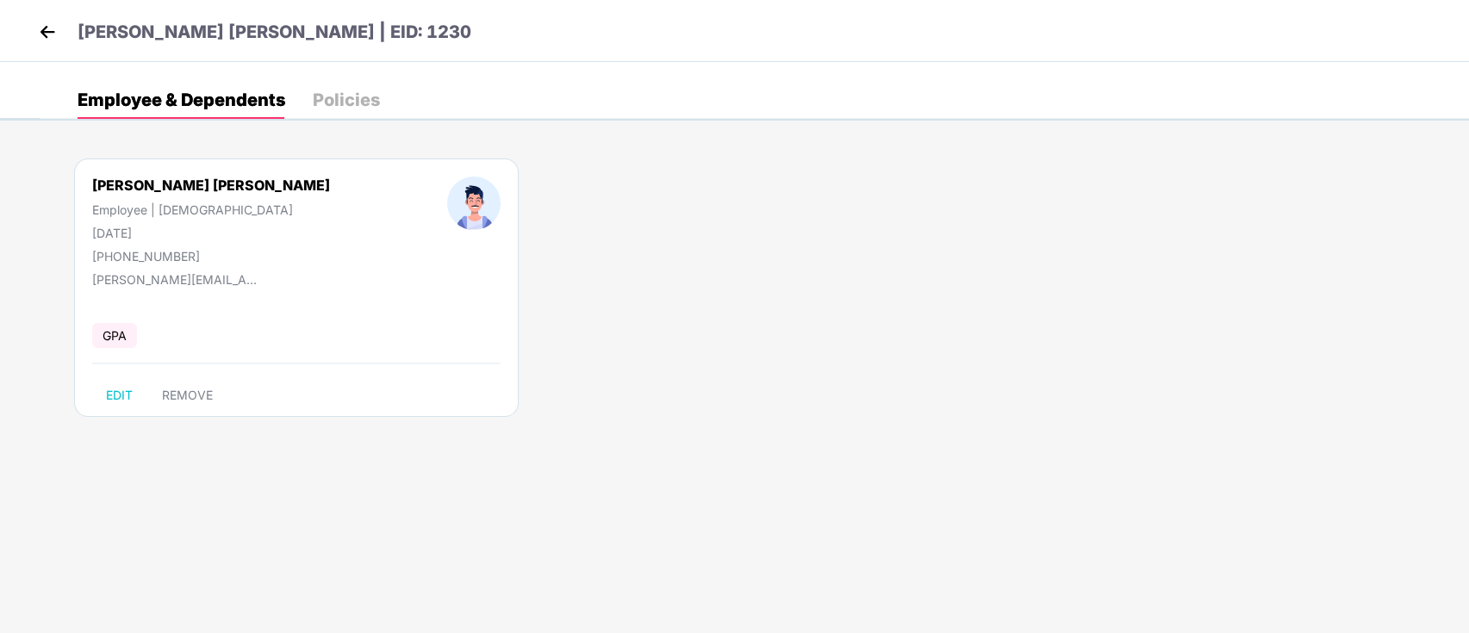
click at [49, 37] on img at bounding box center [47, 32] width 26 height 26
click at [57, 38] on img at bounding box center [47, 32] width 26 height 26
